Goal: Information Seeking & Learning: Find specific fact

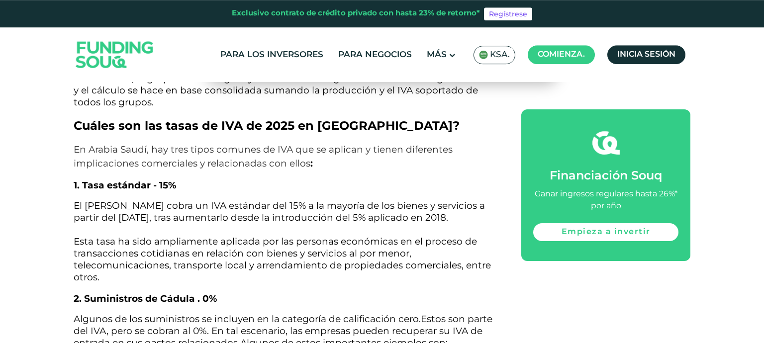
scroll to position [2676, 0]
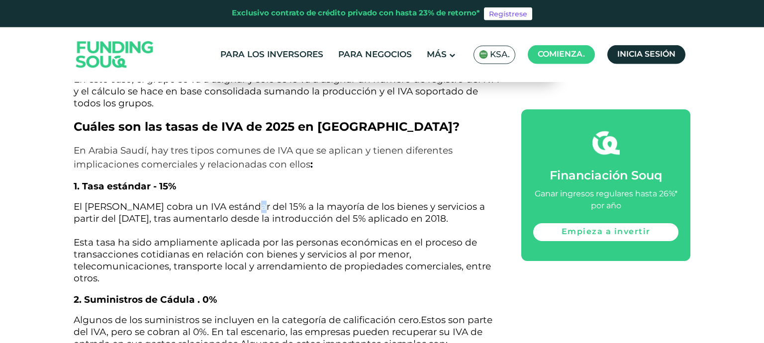
drag, startPoint x: 248, startPoint y: 162, endPoint x: 240, endPoint y: 163, distance: 8.1
click at [240, 201] on span "El [PERSON_NAME] cobra un IVA estándar del 15% a la mayoría de los bienes y ser…" at bounding box center [282, 242] width 417 height 83
click at [238, 201] on span "El [PERSON_NAME] cobra un IVA estándar del 15% a la mayoría de los bienes y ser…" at bounding box center [282, 242] width 417 height 83
drag, startPoint x: 250, startPoint y: 161, endPoint x: 236, endPoint y: 165, distance: 14.5
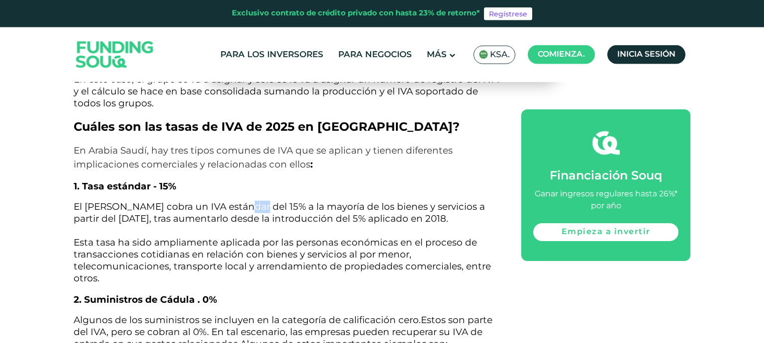
click at [236, 201] on span "El [PERSON_NAME] cobra un IVA estándar del 15% a la mayoría de los bienes y ser…" at bounding box center [282, 242] width 417 height 83
copy span "15%"
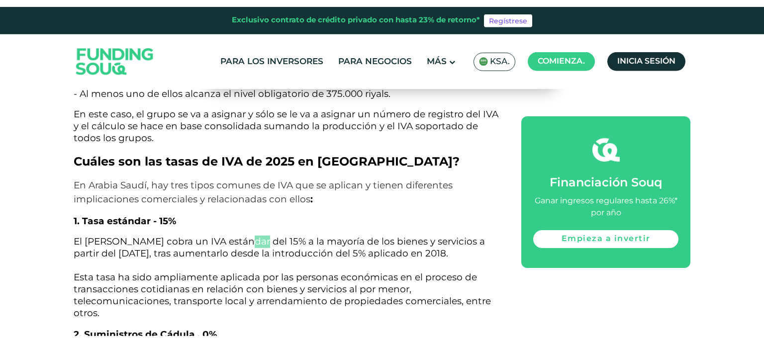
scroll to position [2648, 0]
